Goal: Task Accomplishment & Management: Manage account settings

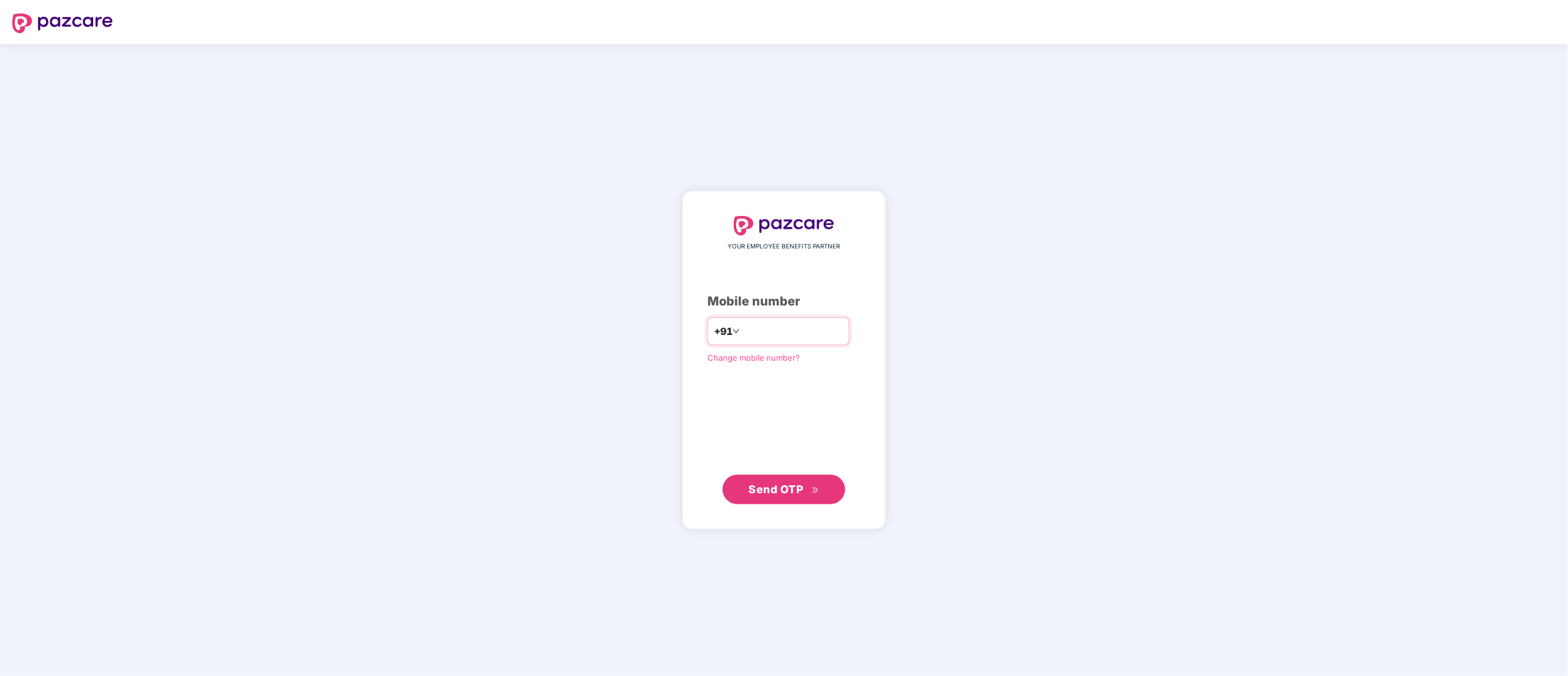
click at [829, 322] on input "number" at bounding box center [792, 331] width 100 height 20
type input "**********"
click at [810, 488] on span "Send OTP" at bounding box center [784, 490] width 71 height 17
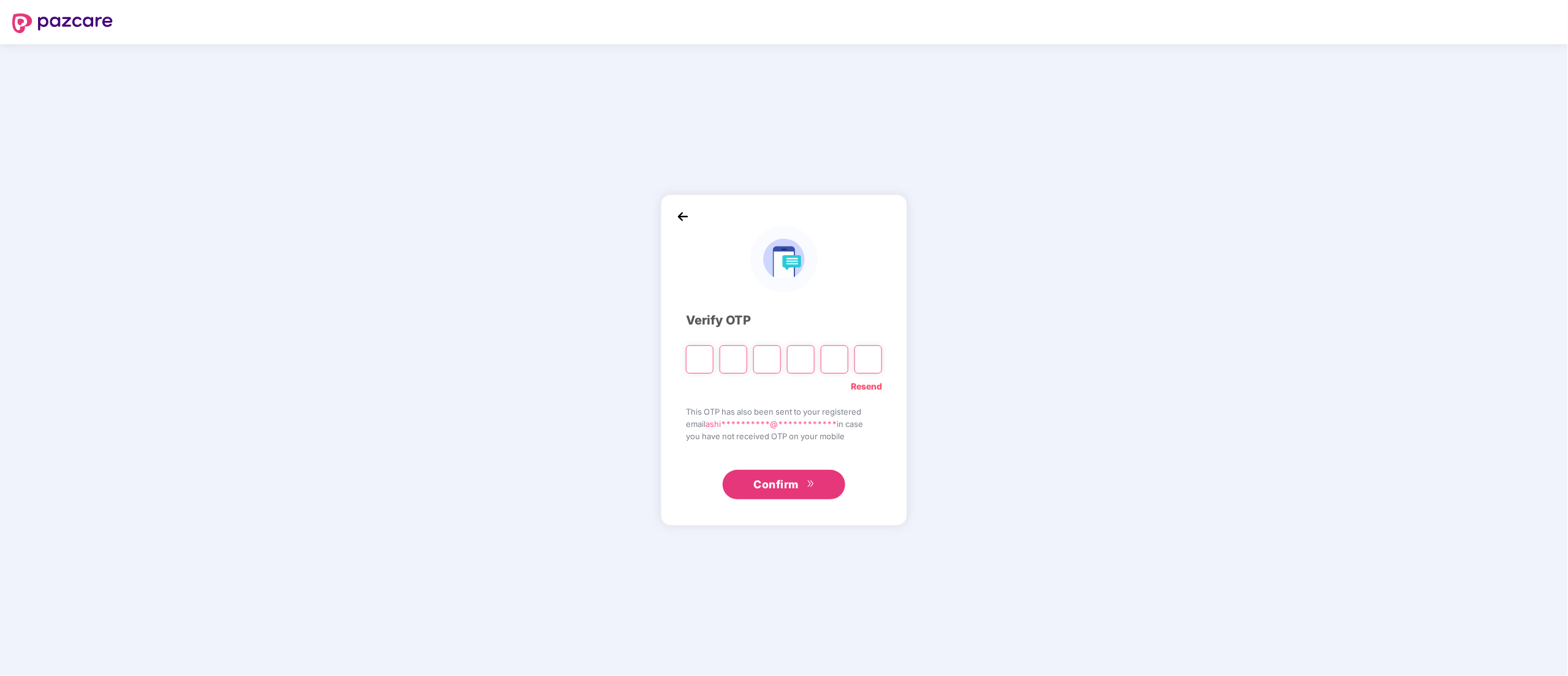
type input "*"
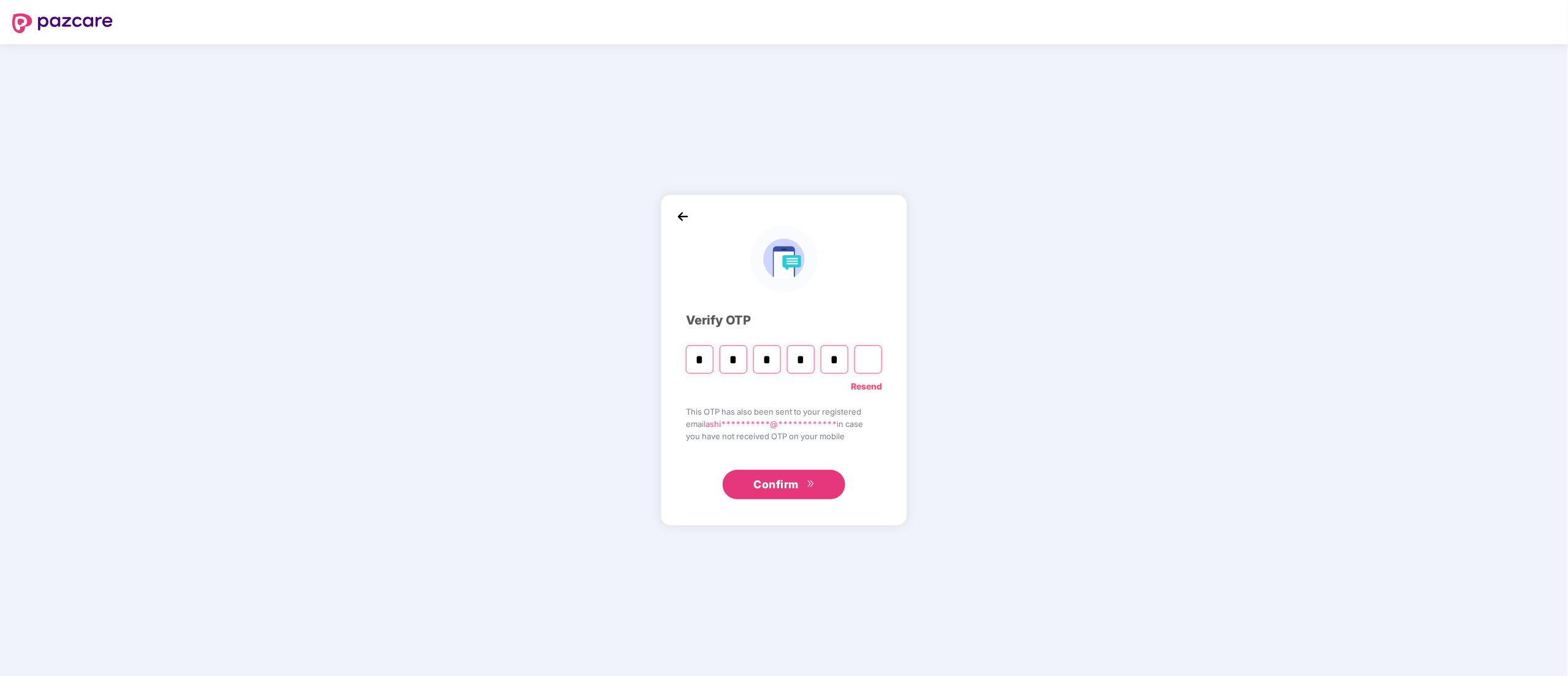
type input "*"
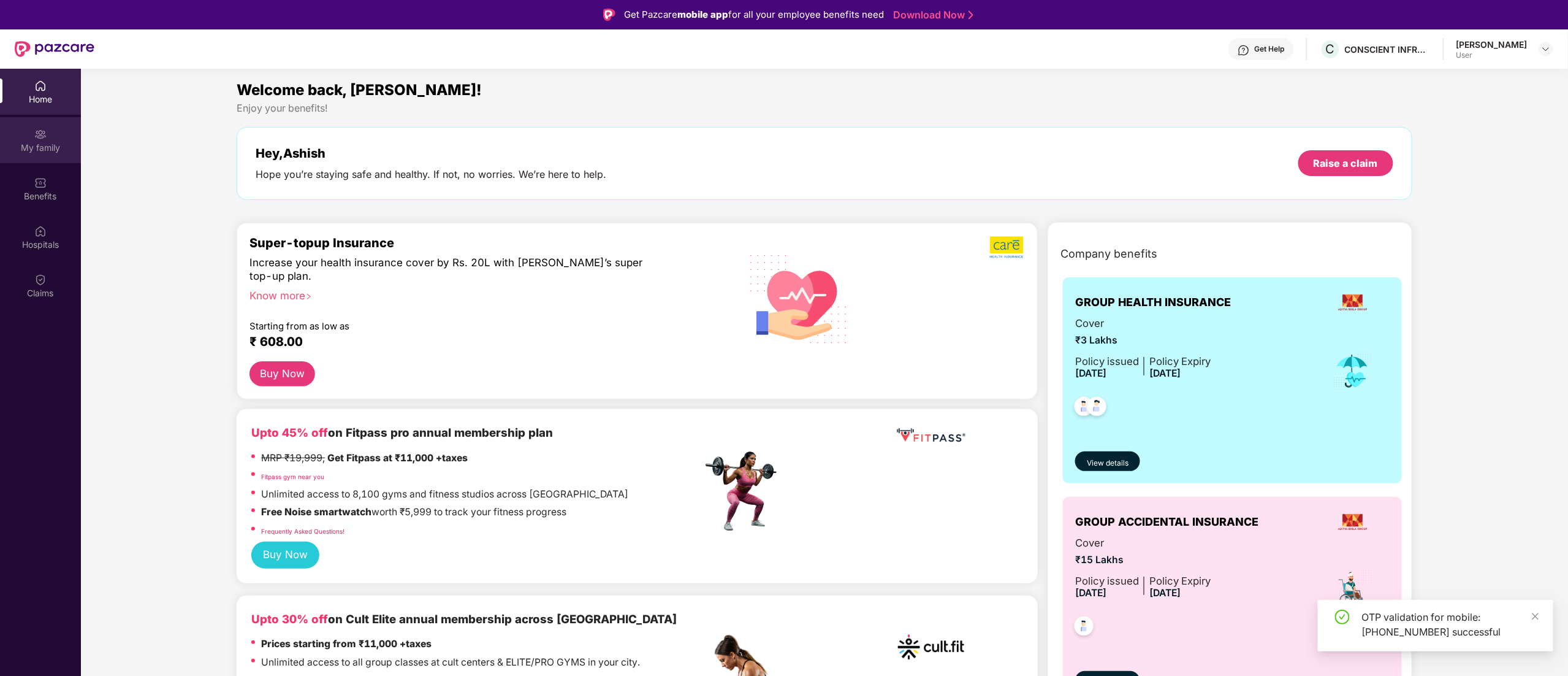
click at [36, 144] on div "My family" at bounding box center [40, 148] width 81 height 12
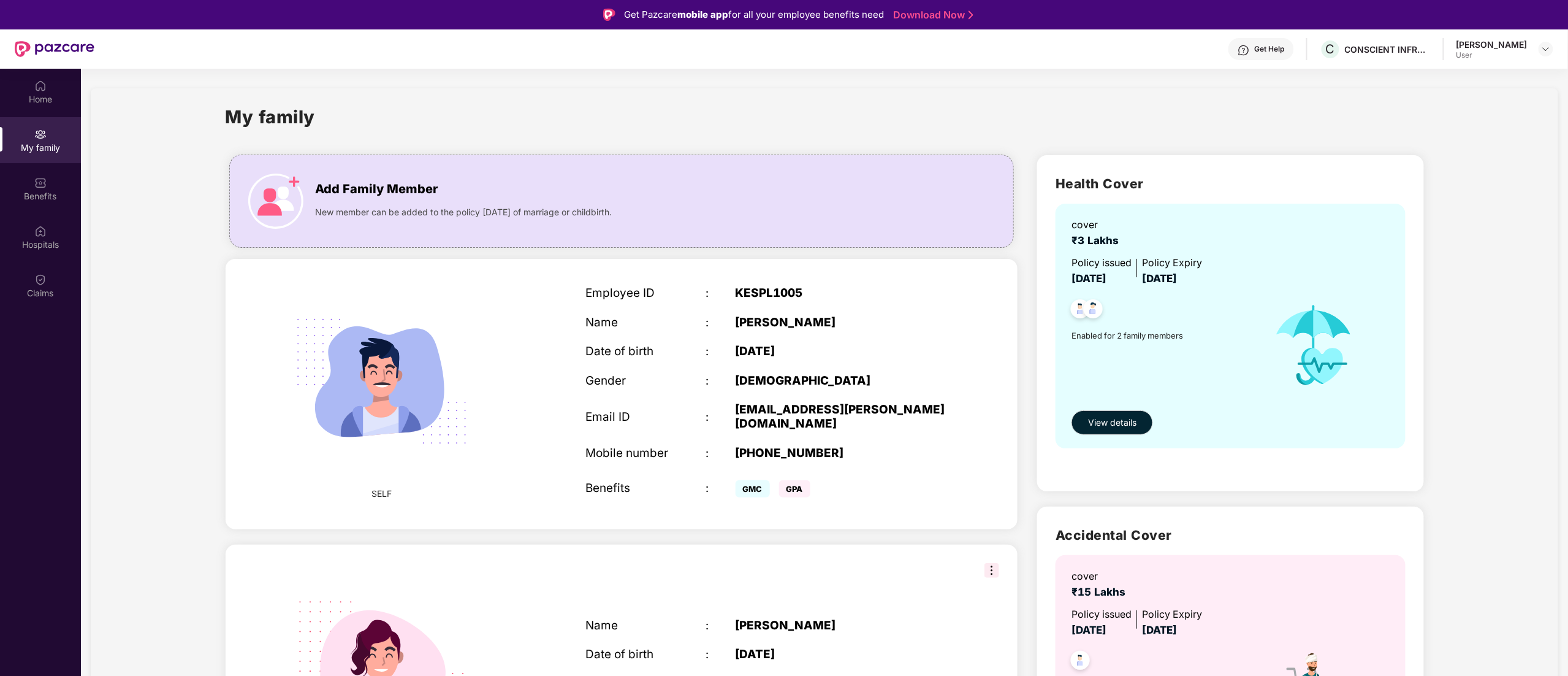
scroll to position [69, 0]
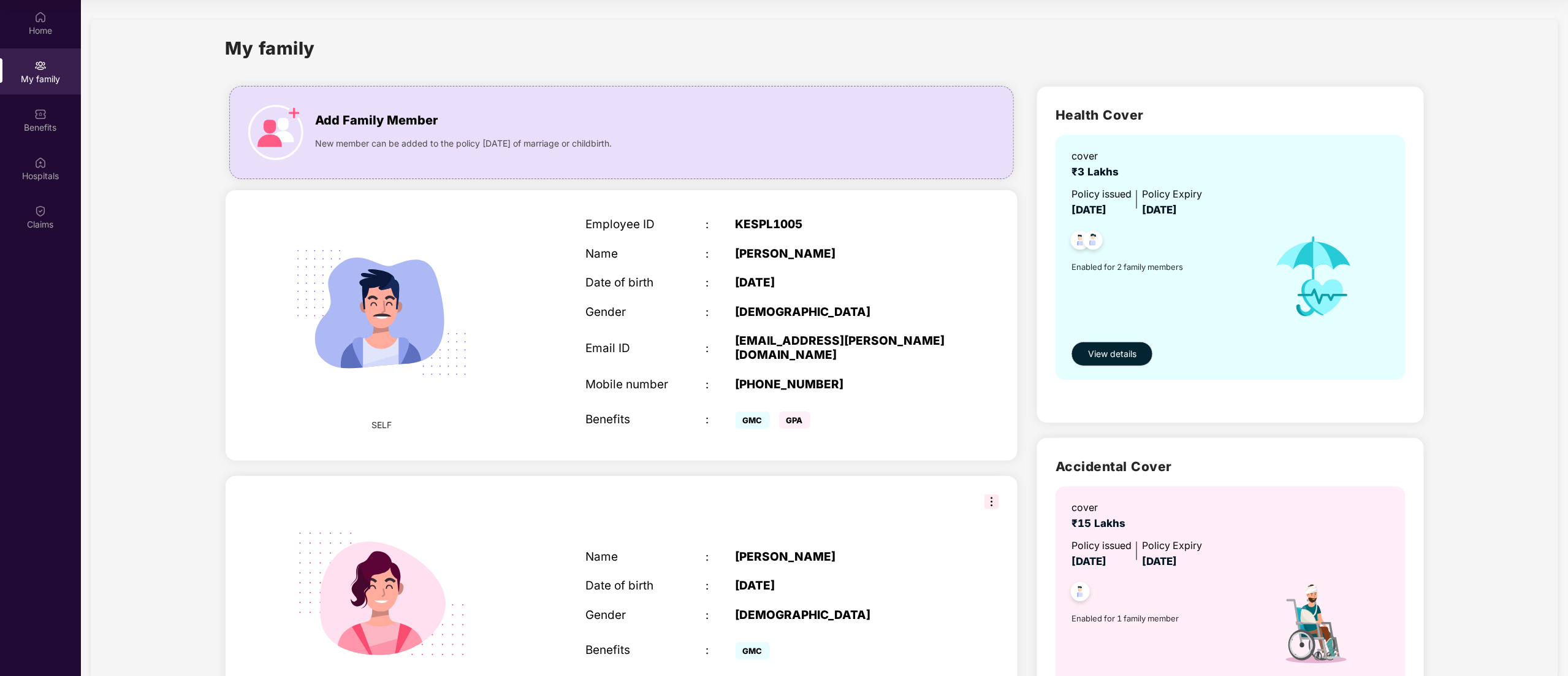
click at [1558, 492] on section "My family Add Family Member New member can be added to the policy [DATE] of mar…" at bounding box center [824, 411] width 1487 height 823
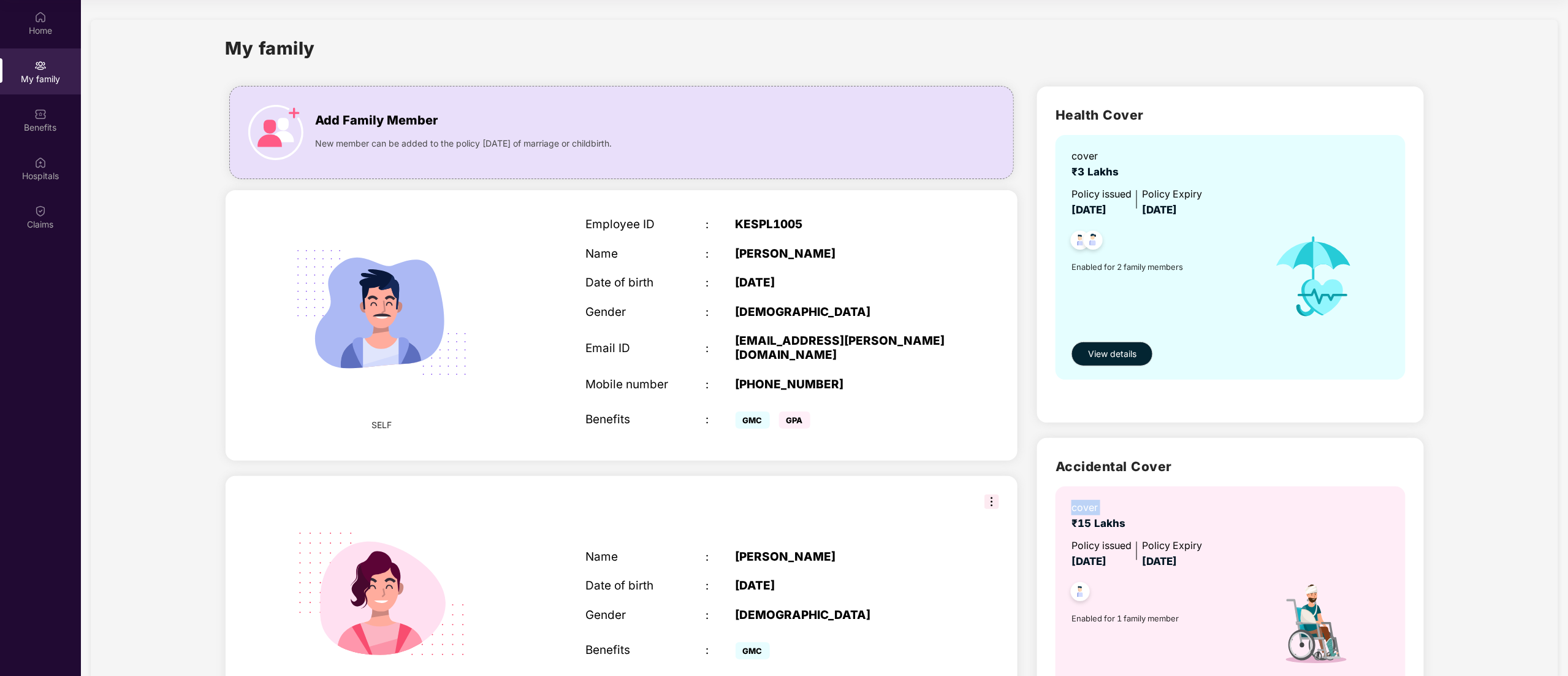
click at [1558, 492] on section "My family Add Family Member New member can be added to the policy [DATE] of mar…" at bounding box center [824, 411] width 1487 height 823
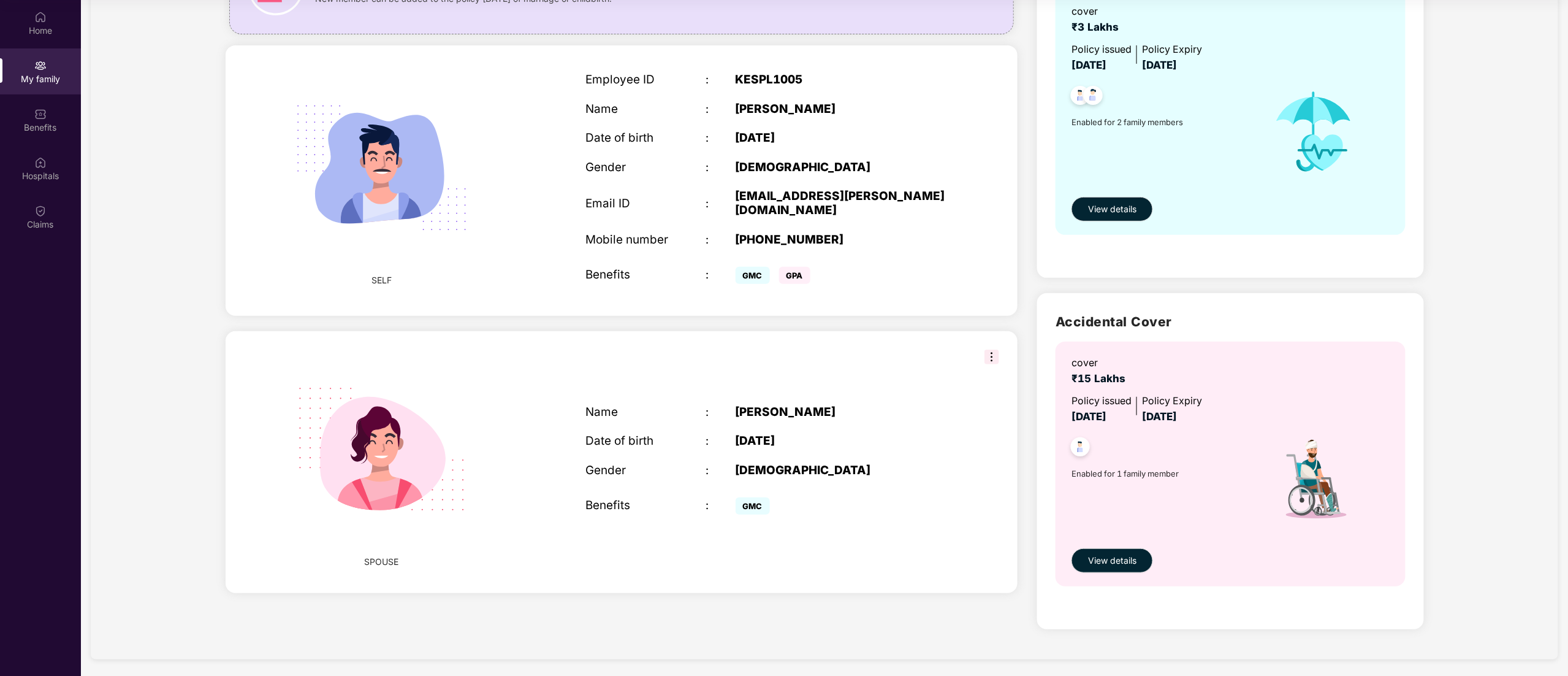
scroll to position [147, 0]
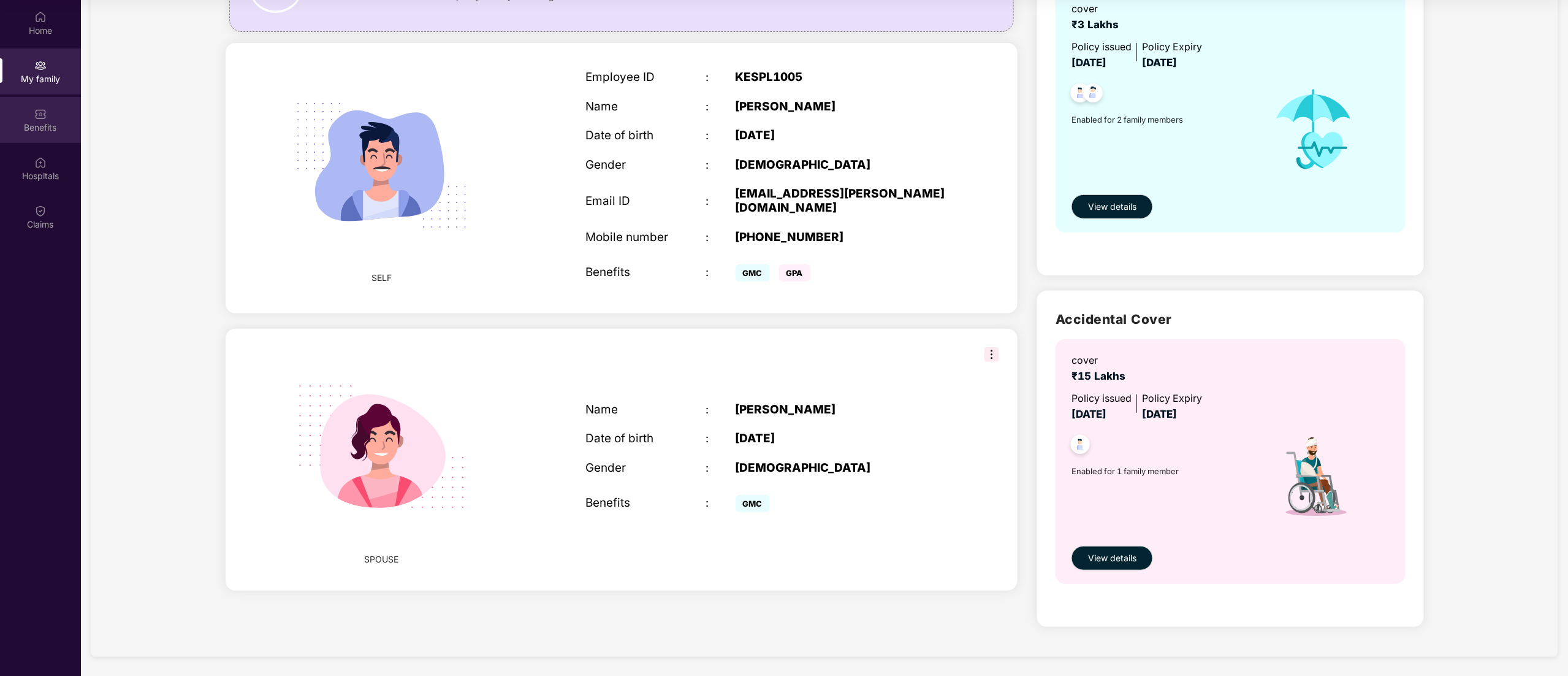
click at [40, 117] on img at bounding box center [40, 114] width 12 height 12
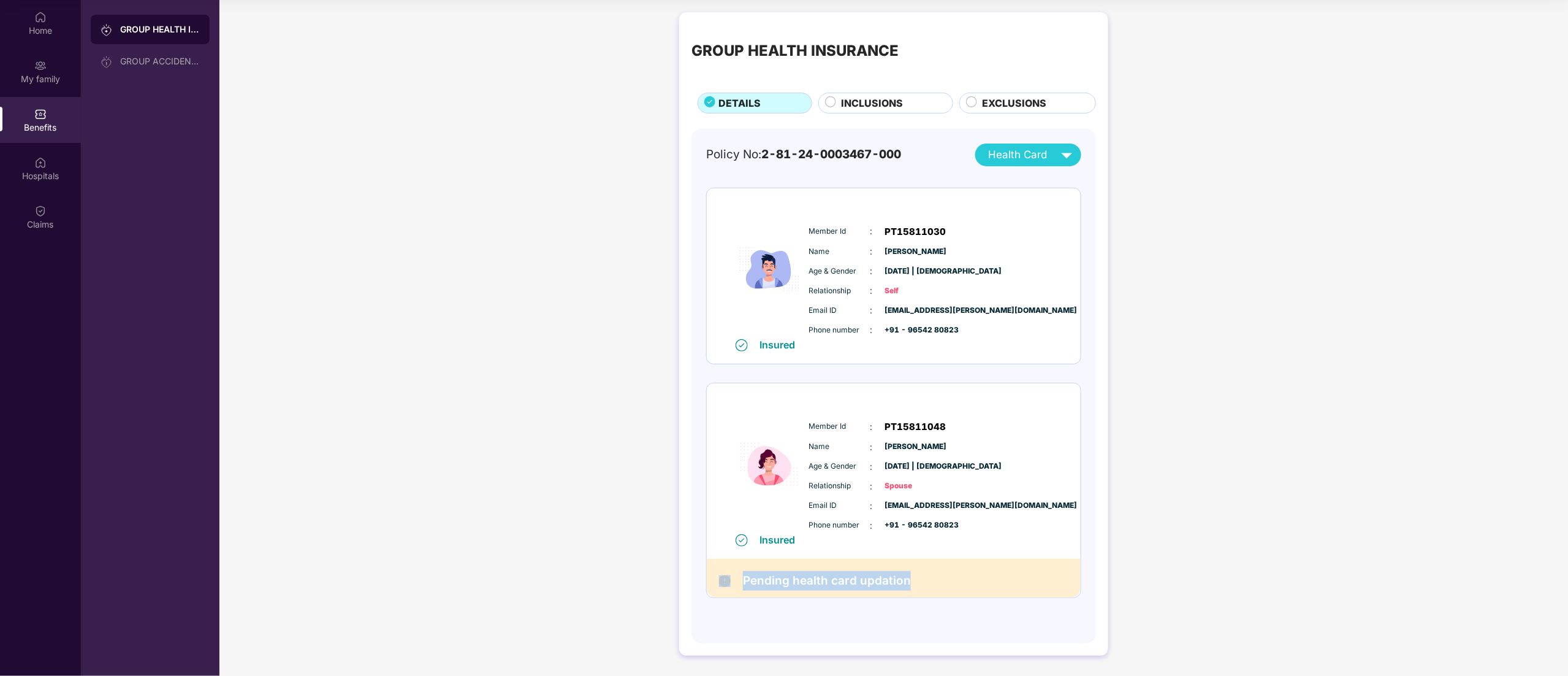
drag, startPoint x: 919, startPoint y: 591, endPoint x: 736, endPoint y: 586, distance: 183.1
click at [736, 586] on div "Pending health card updation" at bounding box center [893, 578] width 373 height 38
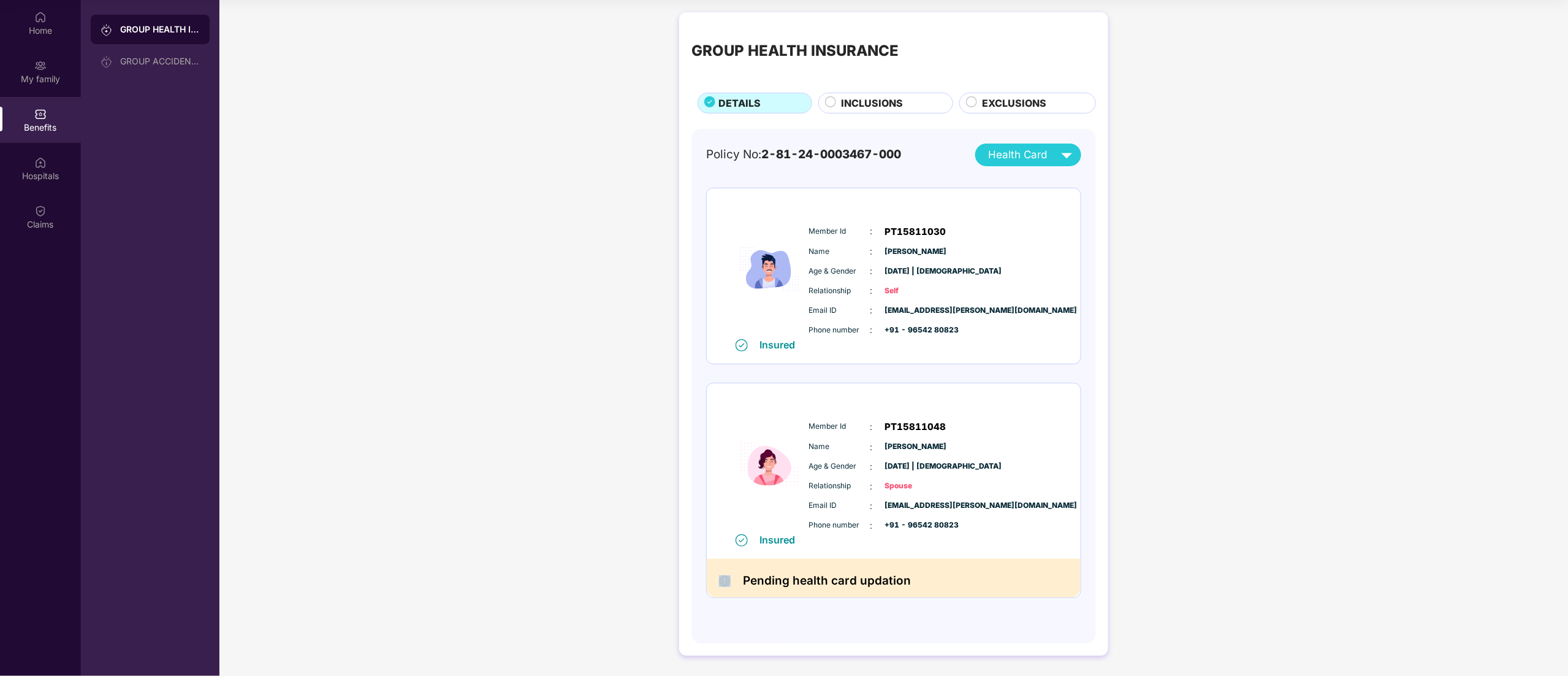
click at [736, 586] on div "Pending health card updation" at bounding box center [893, 578] width 373 height 38
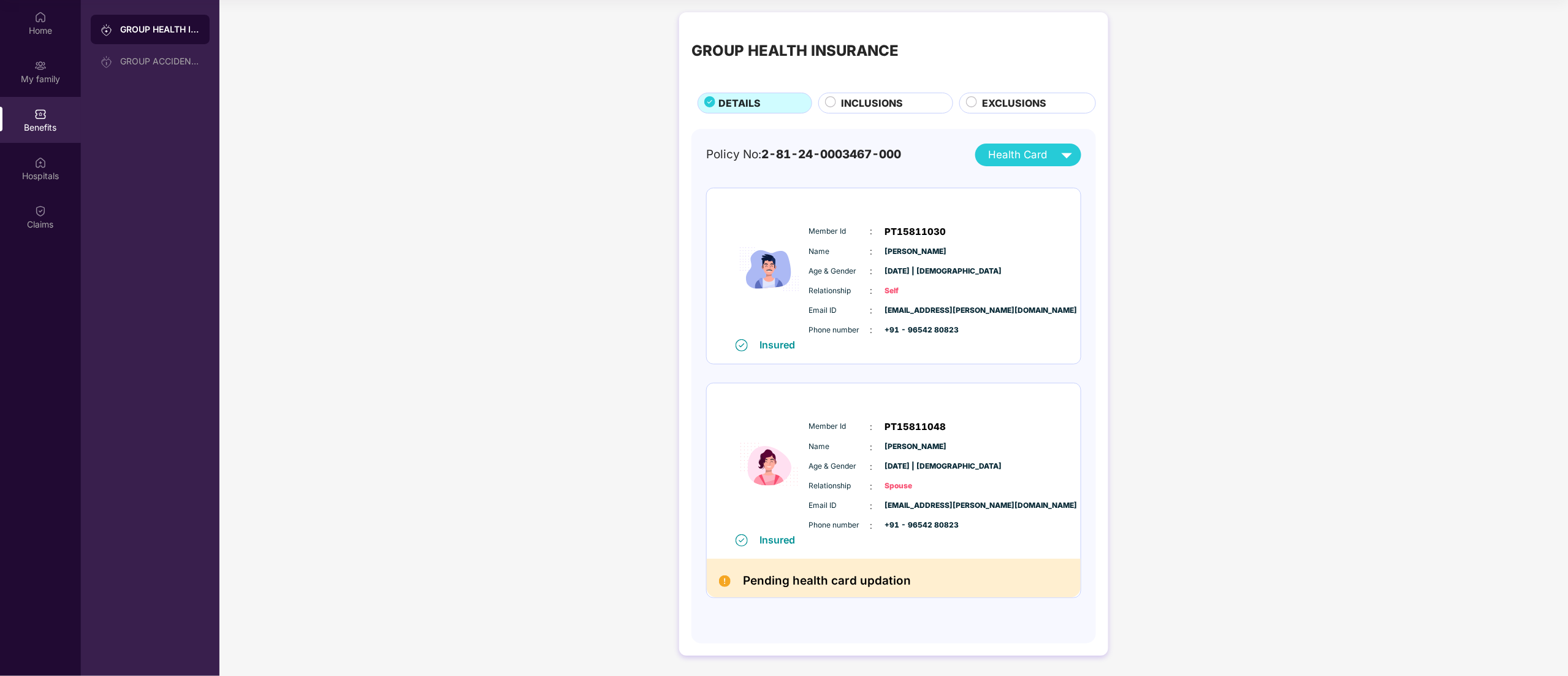
click at [871, 587] on h2 "Pending health card updation" at bounding box center [826, 580] width 168 height 20
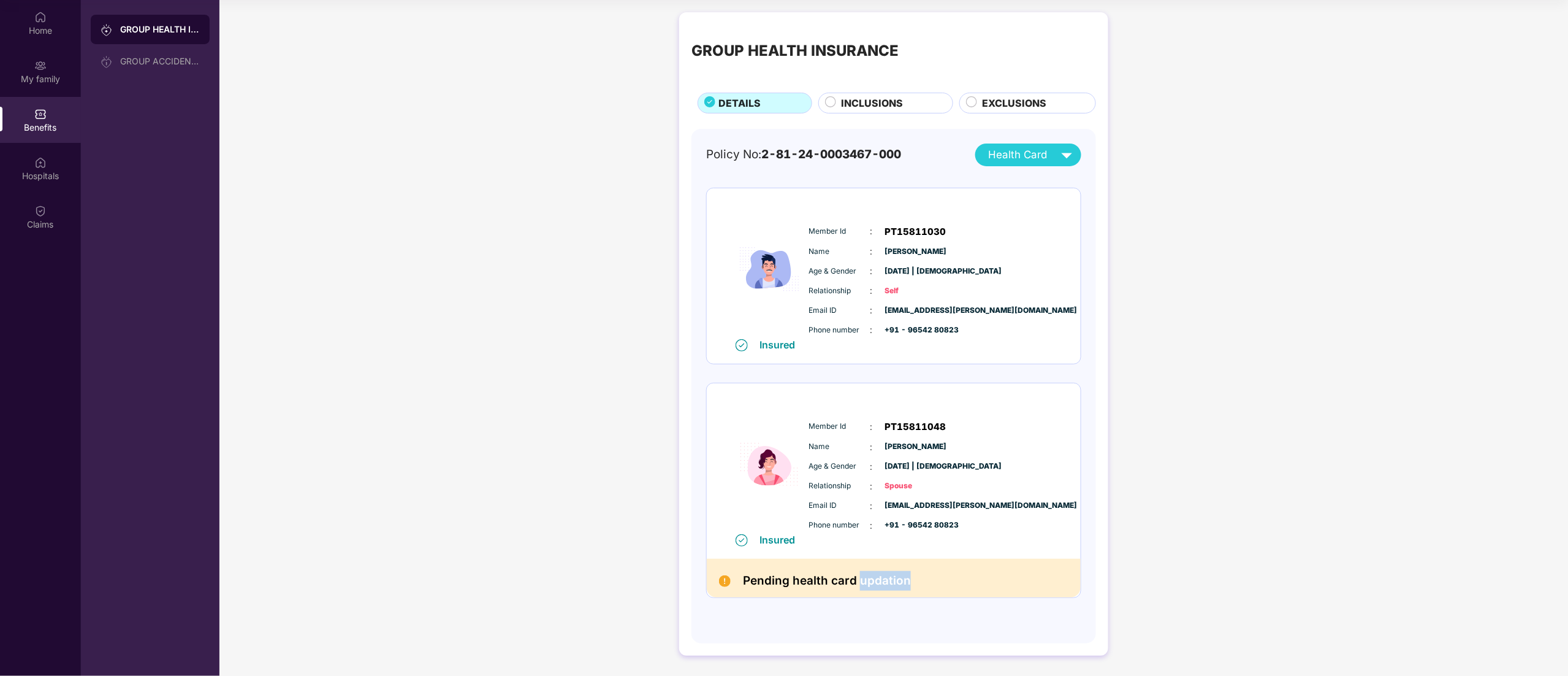
click at [871, 587] on h2 "Pending health card updation" at bounding box center [826, 580] width 168 height 20
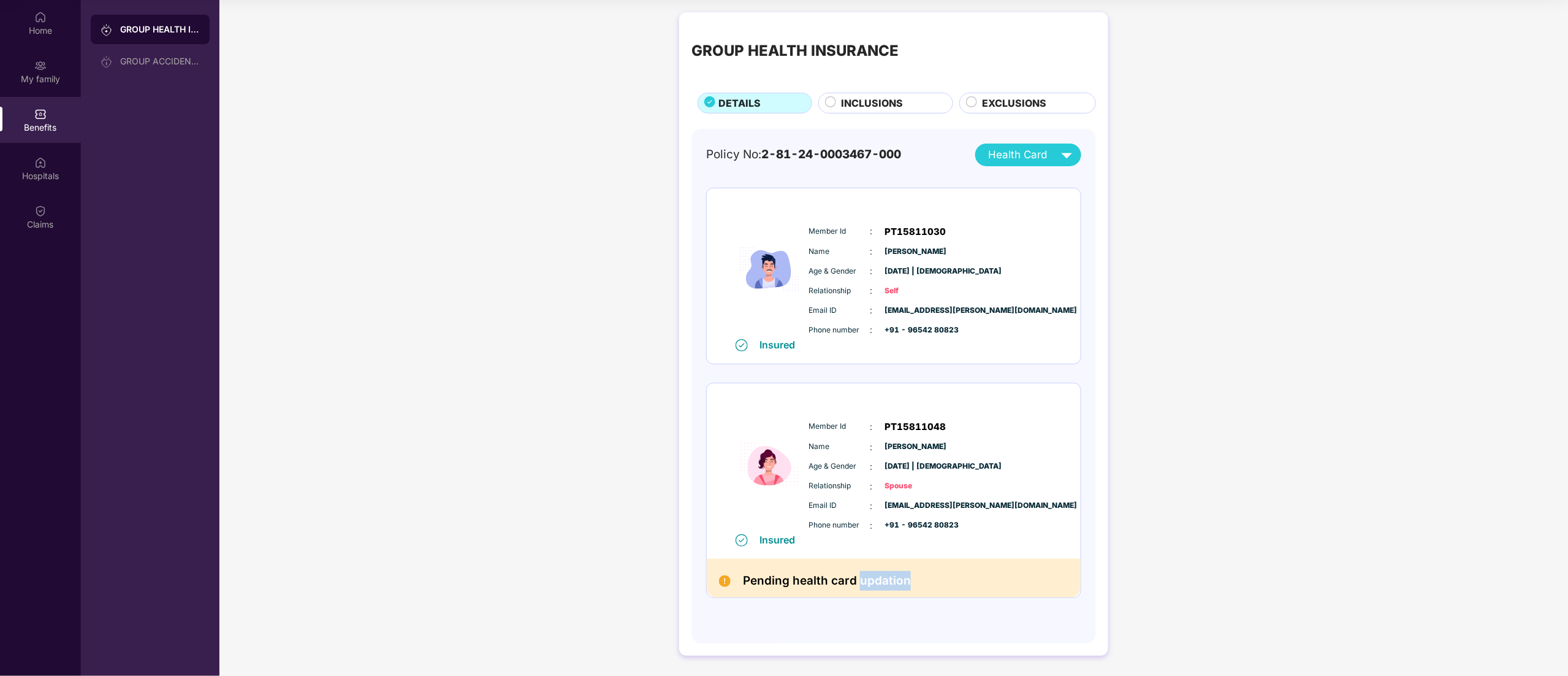
click at [871, 587] on h2 "Pending health card updation" at bounding box center [826, 580] width 168 height 20
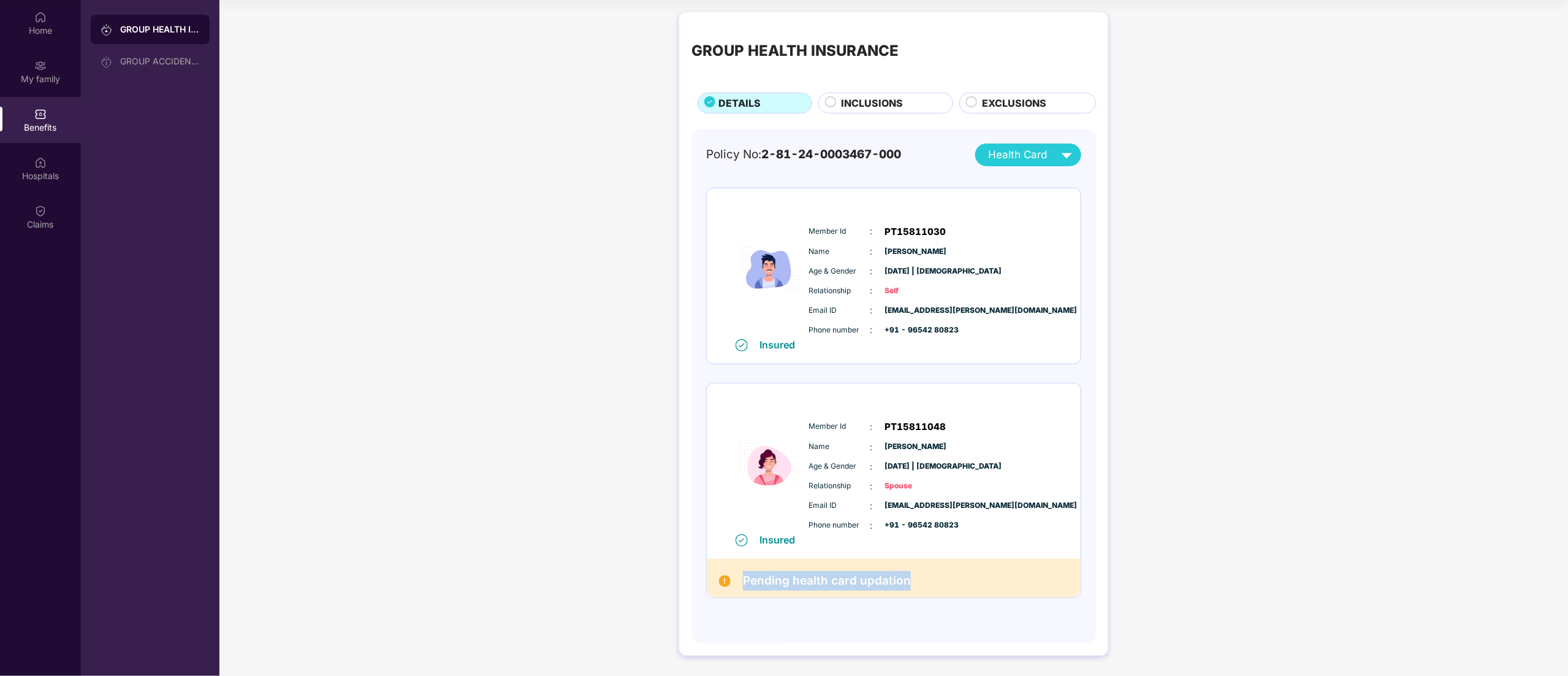
click at [871, 587] on h2 "Pending health card updation" at bounding box center [826, 580] width 168 height 20
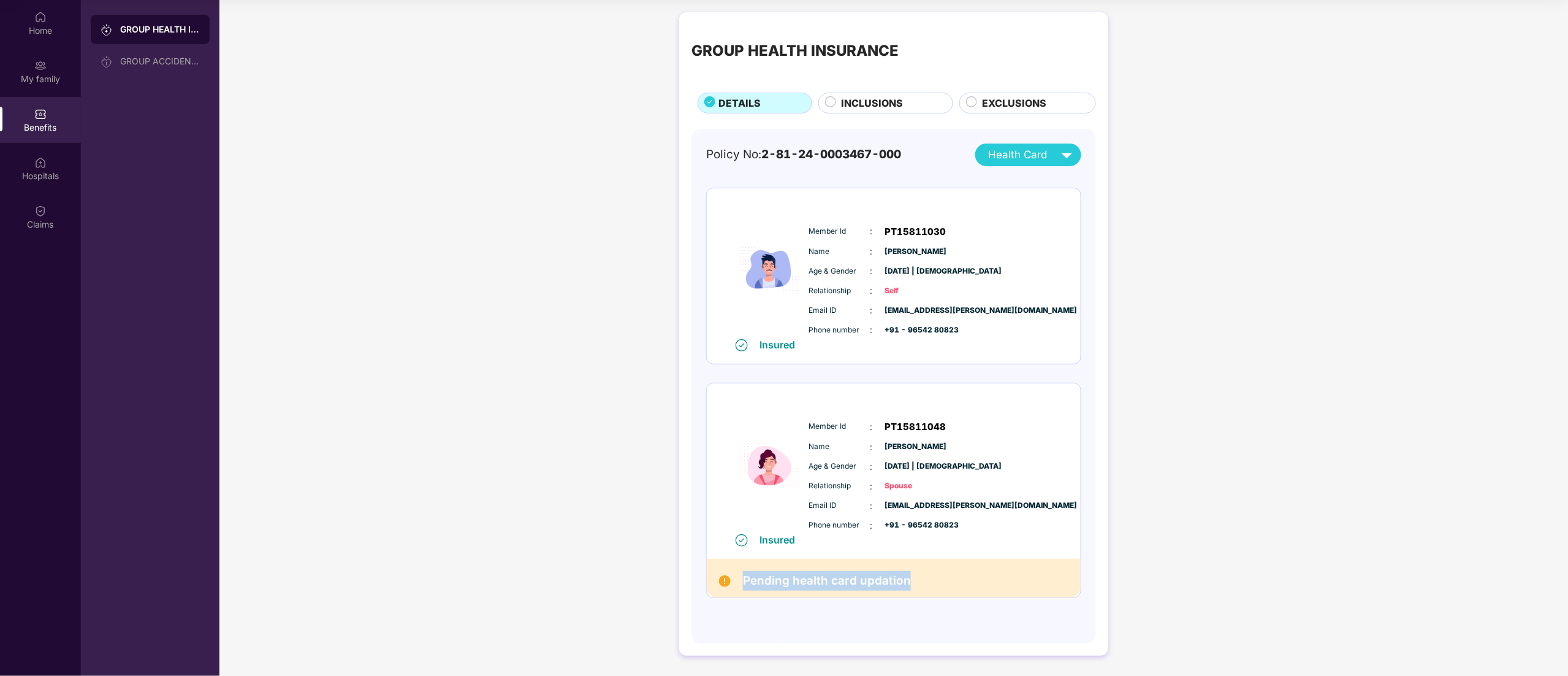
click at [871, 587] on h2 "Pending health card updation" at bounding box center [826, 580] width 168 height 20
click at [777, 540] on div "Insured" at bounding box center [781, 539] width 43 height 12
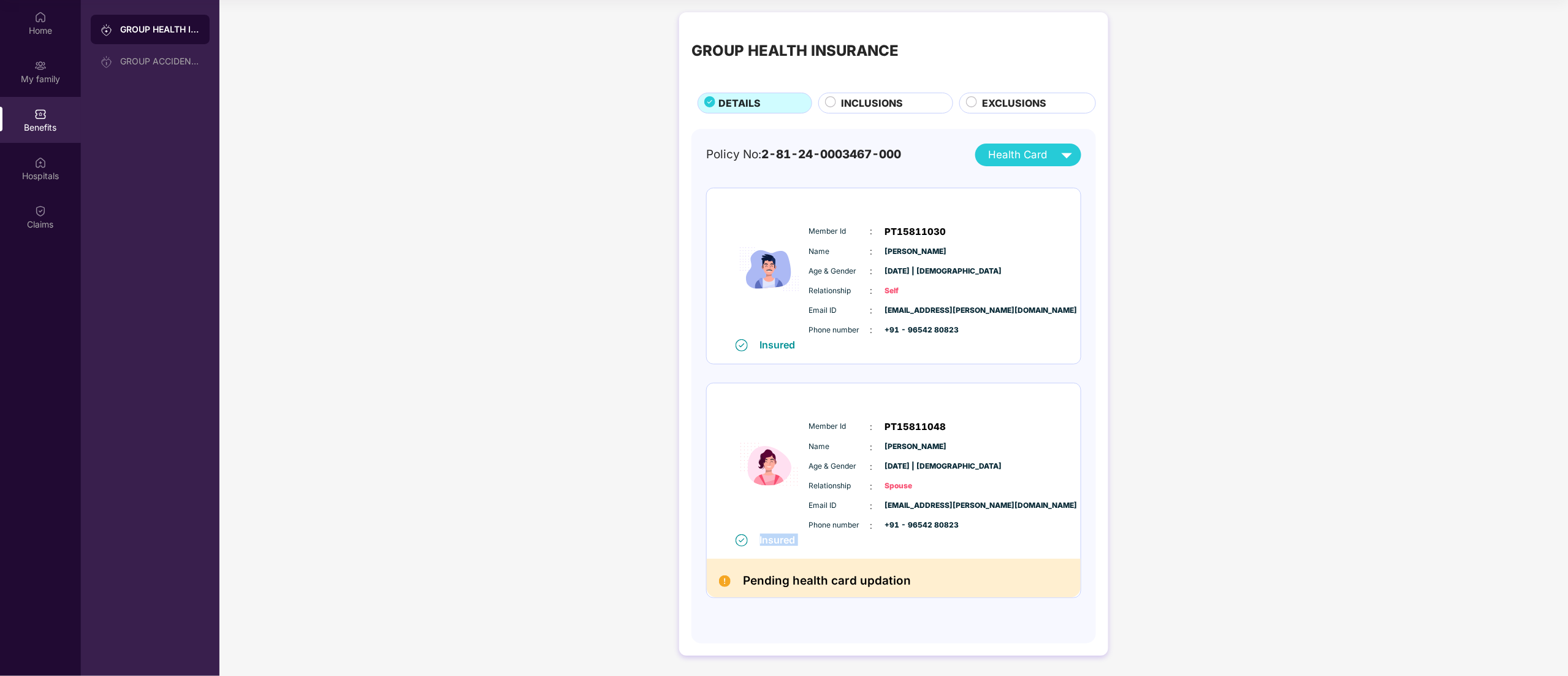
click at [777, 540] on div "Insured" at bounding box center [781, 539] width 43 height 12
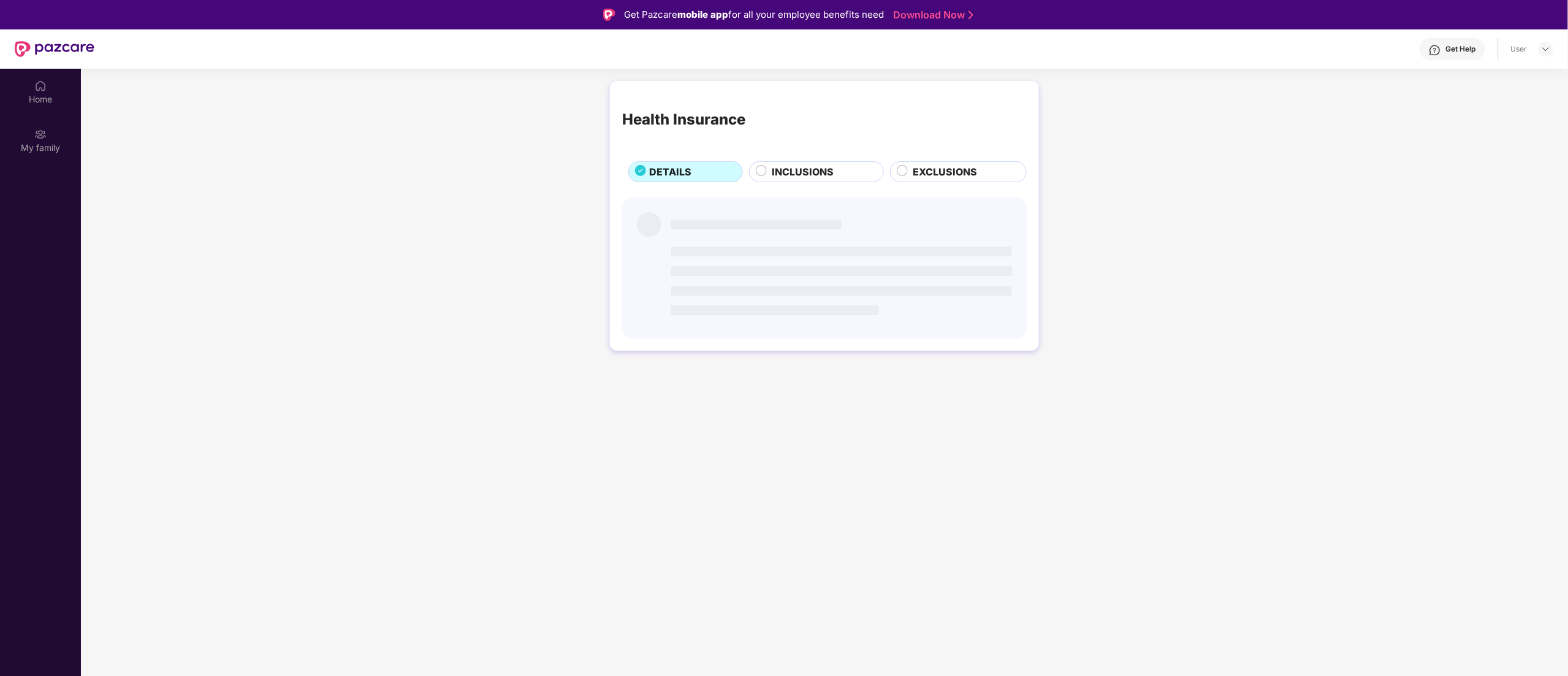
scroll to position [69, 0]
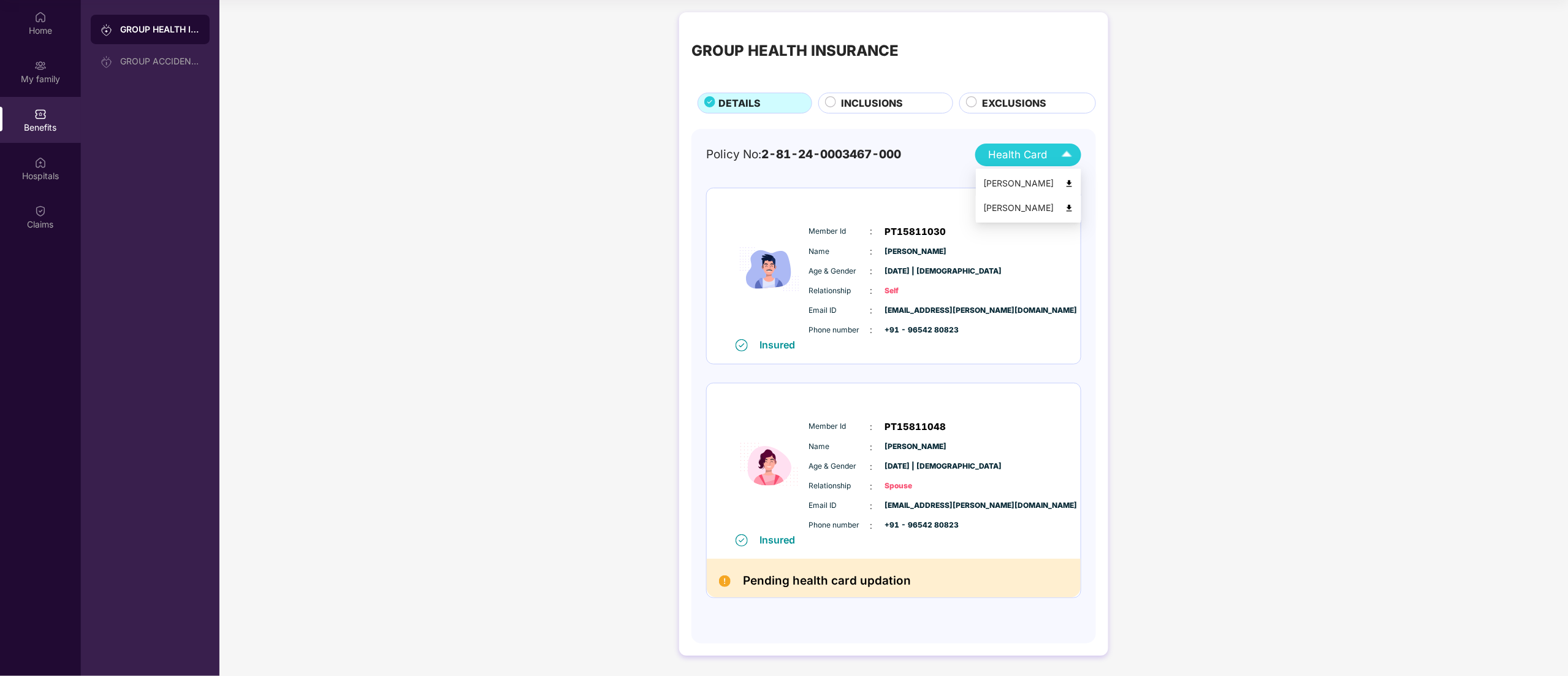
click at [1024, 210] on div "[PERSON_NAME]" at bounding box center [1028, 207] width 91 height 13
click at [34, 15] on img at bounding box center [40, 17] width 12 height 12
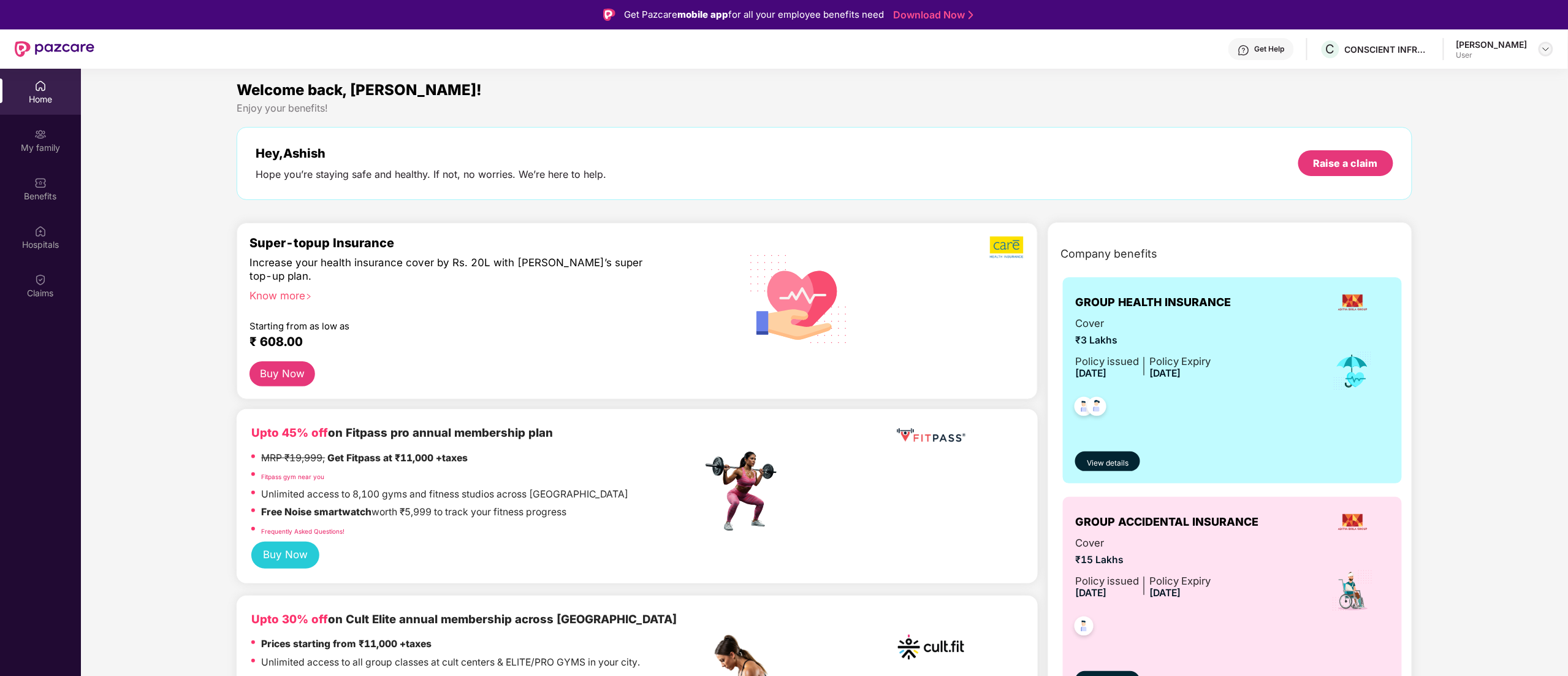
click at [1540, 51] on div at bounding box center [1545, 49] width 15 height 15
click at [1440, 81] on div "Logout" at bounding box center [1488, 78] width 159 height 24
